Goal: Information Seeking & Learning: Check status

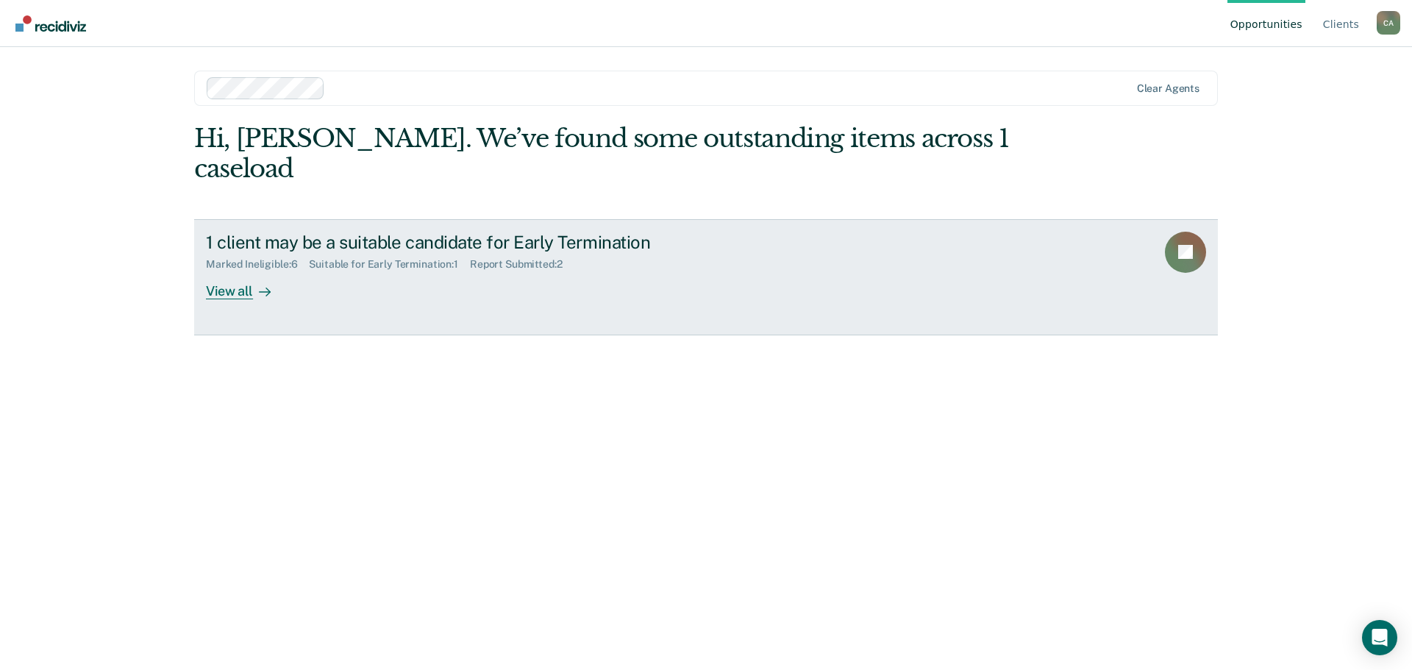
click at [217, 293] on div "View all" at bounding box center [247, 285] width 82 height 29
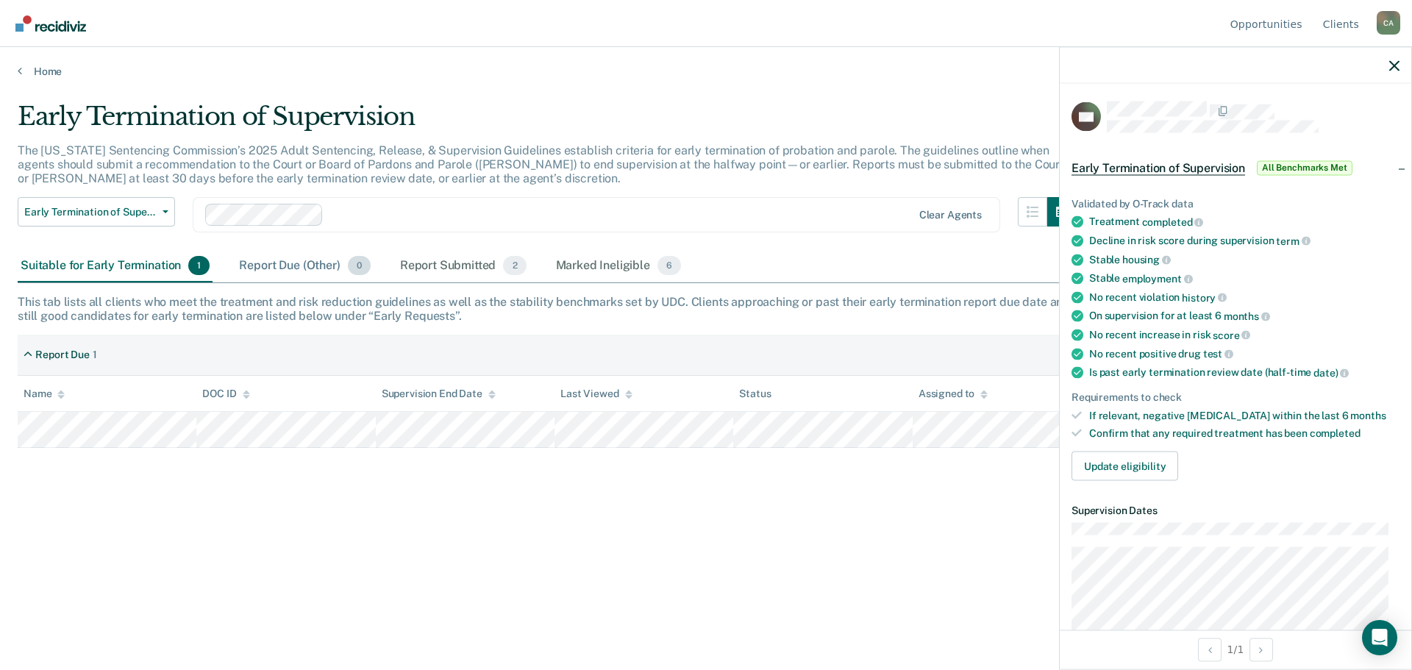
click at [269, 261] on div "Report Due (Other) 0" at bounding box center [304, 266] width 137 height 32
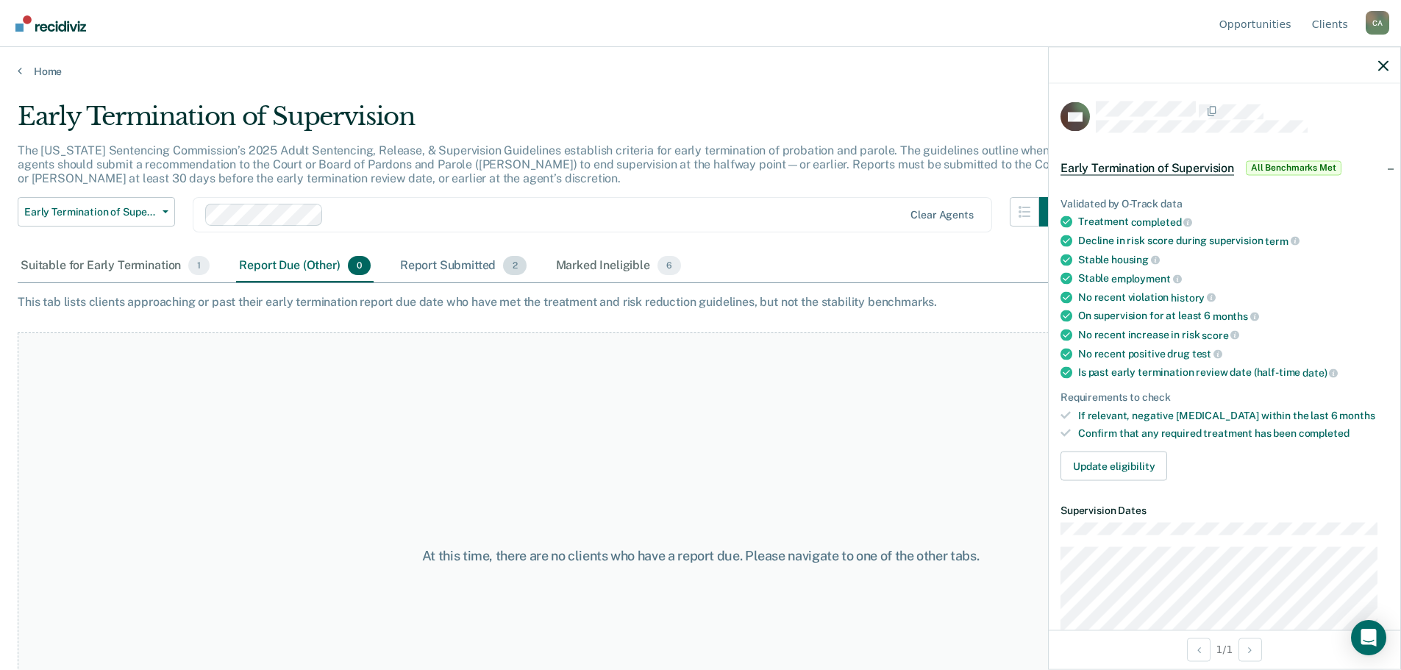
click at [441, 263] on div "Report Submitted 2" at bounding box center [463, 266] width 132 height 32
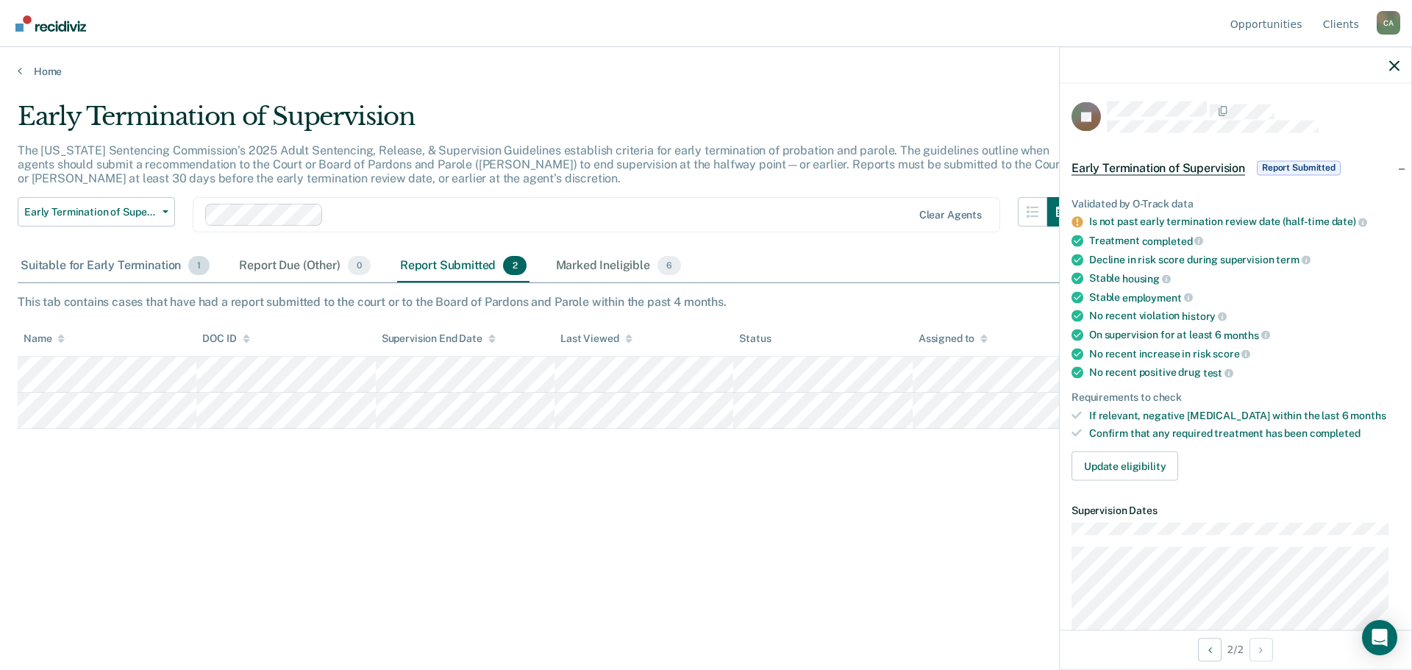
click at [74, 260] on div "Suitable for Early Termination 1" at bounding box center [115, 266] width 195 height 32
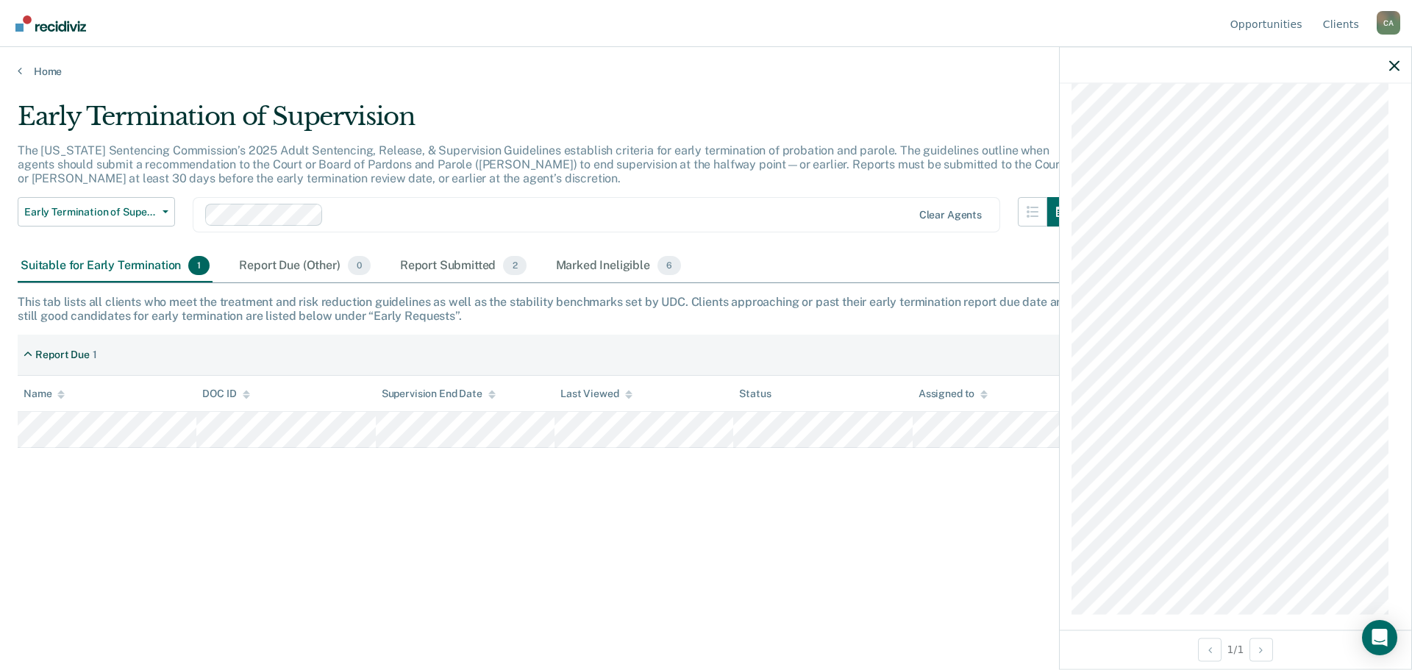
scroll to position [989, 0]
